Goal: Task Accomplishment & Management: Manage account settings

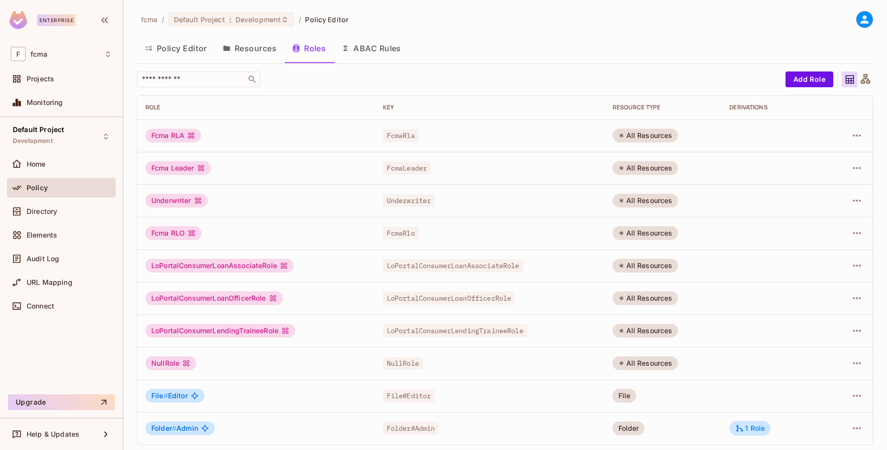
click at [180, 48] on button "Policy Editor" at bounding box center [176, 48] width 78 height 25
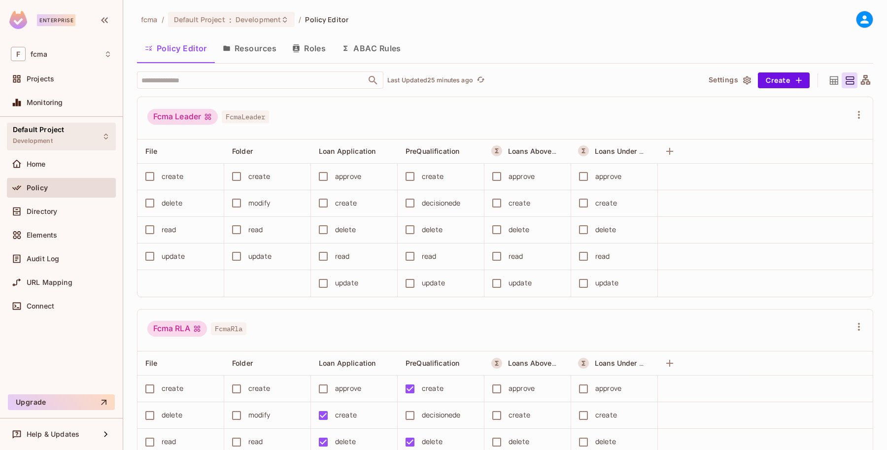
click at [109, 132] on div "Default Project Development" at bounding box center [61, 136] width 109 height 27
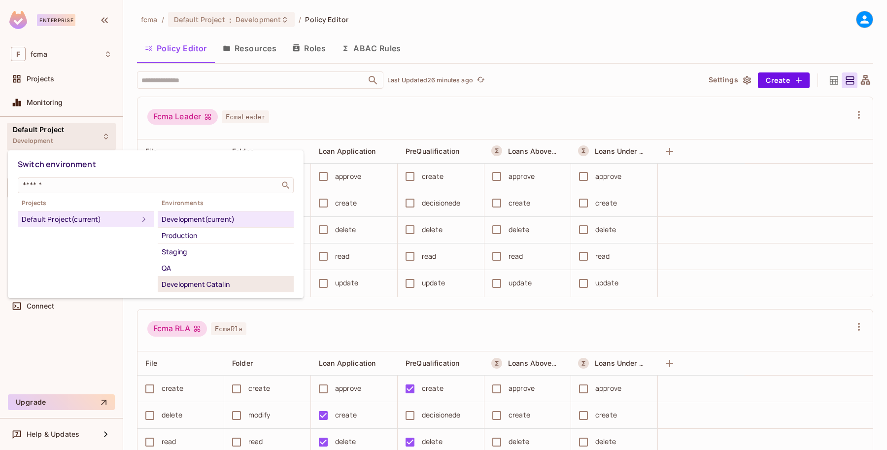
click at [235, 282] on div "Development Catalin" at bounding box center [226, 284] width 128 height 12
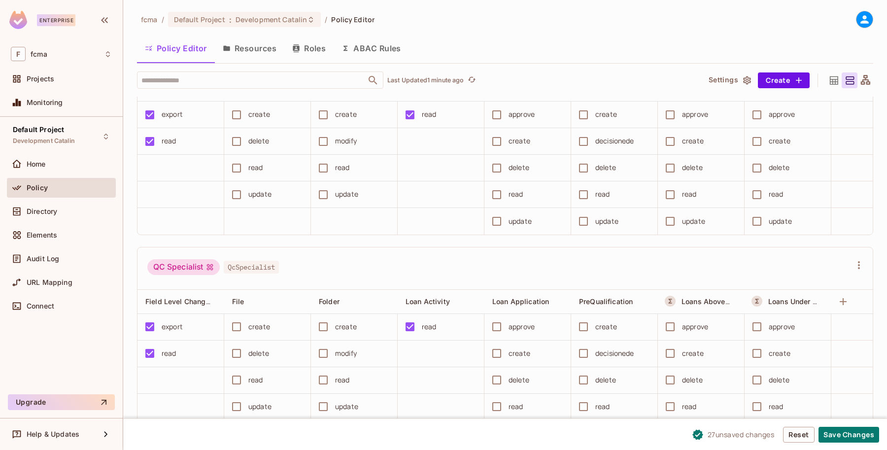
scroll to position [1663, 0]
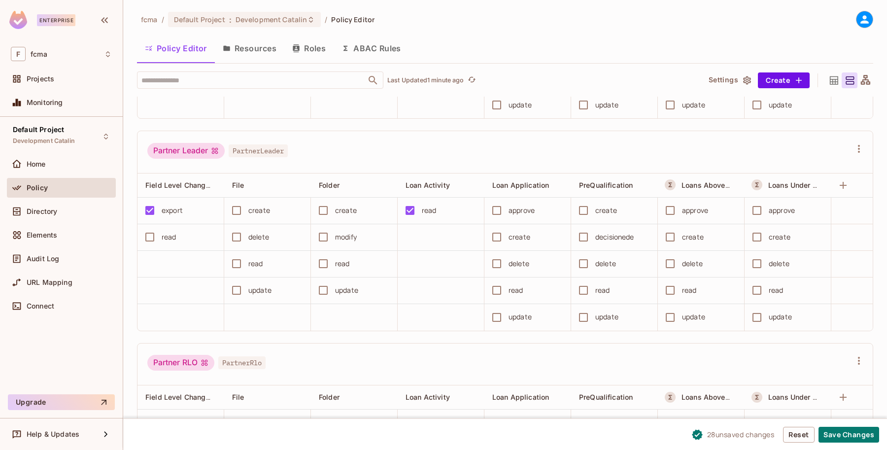
click at [178, 247] on div "read" at bounding box center [177, 237] width 76 height 21
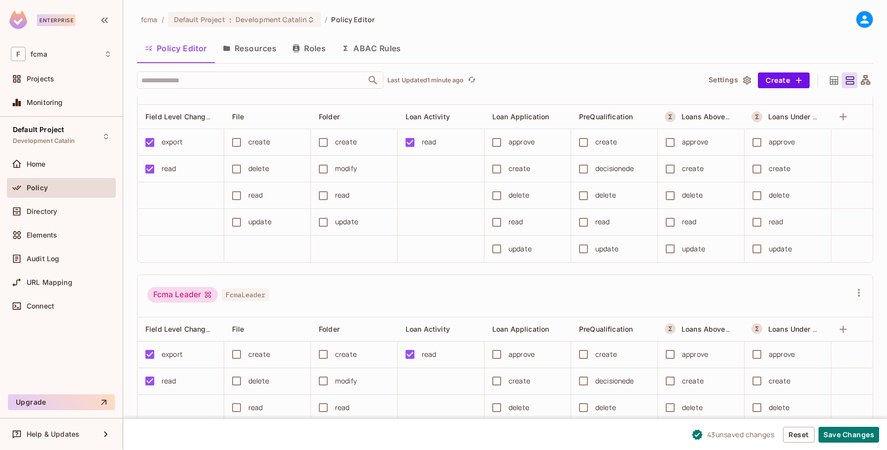
scroll to position [0, 0]
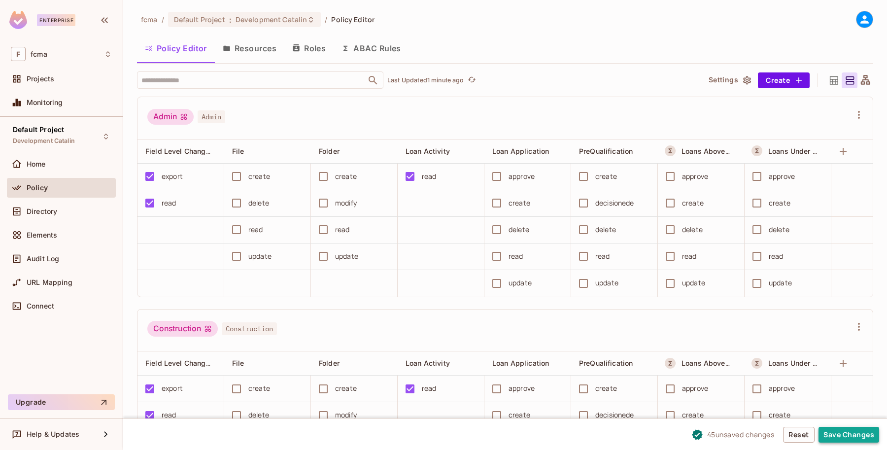
click at [840, 434] on button "Save Changes" at bounding box center [848, 435] width 61 height 16
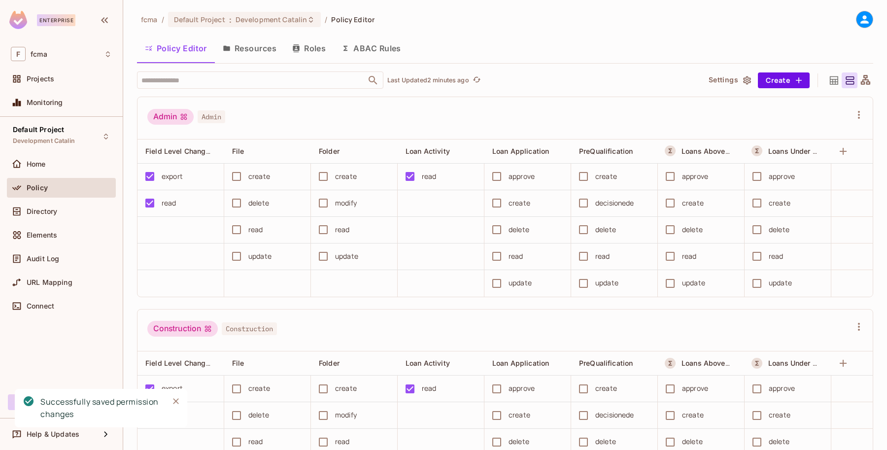
click at [250, 53] on button "Resources" at bounding box center [249, 48] width 69 height 25
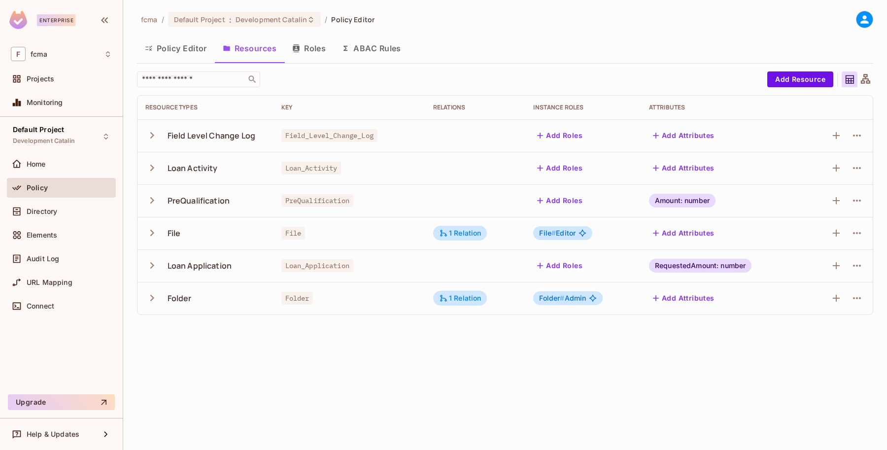
click at [175, 48] on button "Policy Editor" at bounding box center [176, 48] width 78 height 25
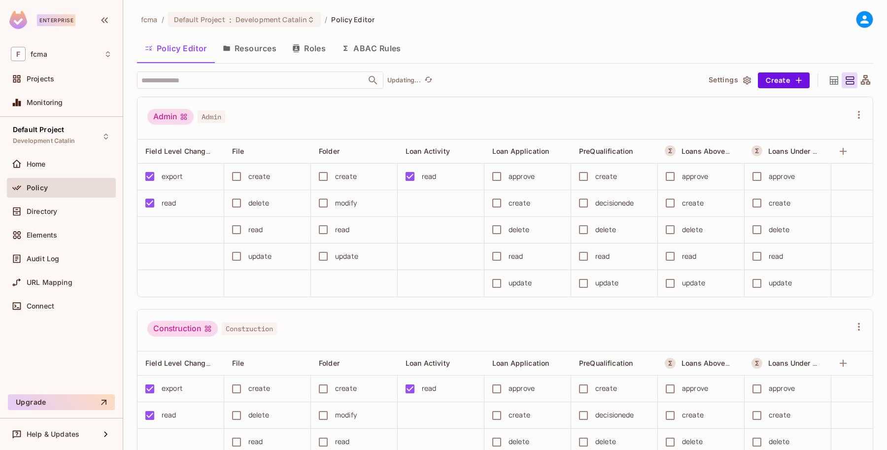
click at [37, 185] on span "Policy" at bounding box center [37, 188] width 21 height 8
click at [38, 78] on span "Projects" at bounding box center [41, 79] width 28 height 8
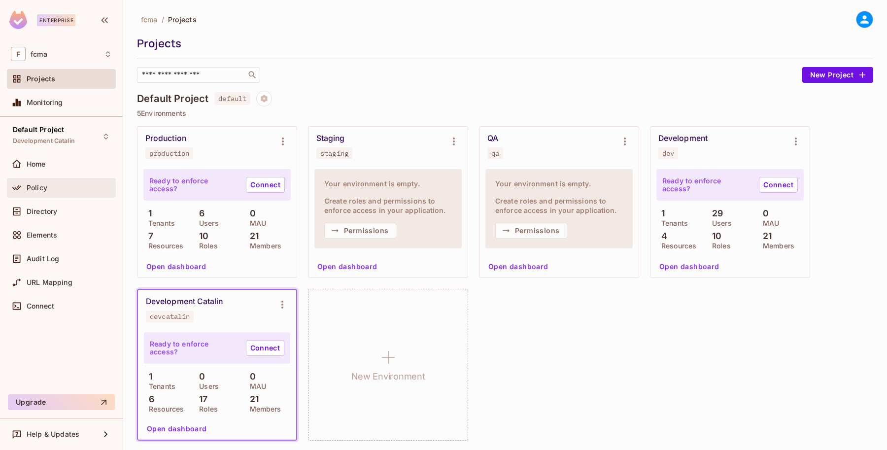
click at [47, 185] on span "Policy" at bounding box center [37, 188] width 21 height 8
